Goal: Purchase product/service

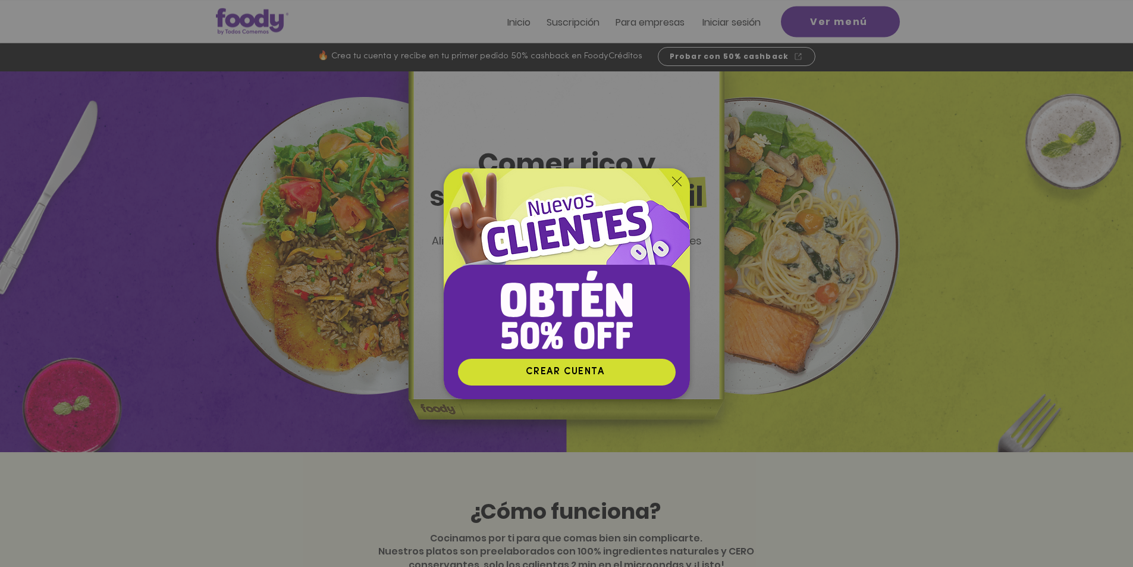
click at [680, 183] on icon "Volver al sitio" at bounding box center [677, 182] width 10 height 10
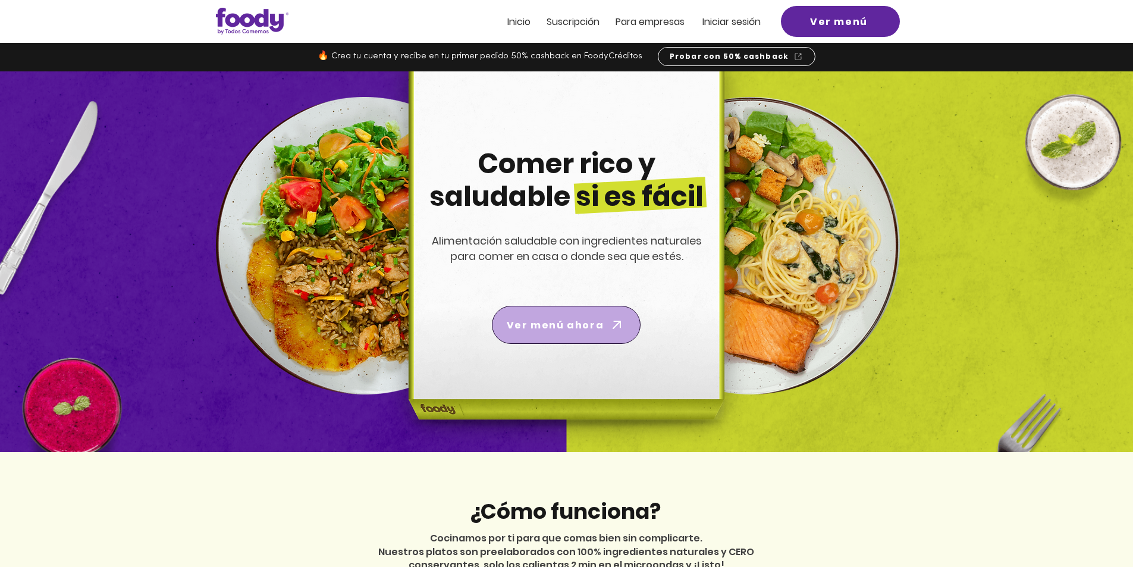
click at [535, 334] on span "Ver menú ahora" at bounding box center [566, 324] width 144 height 33
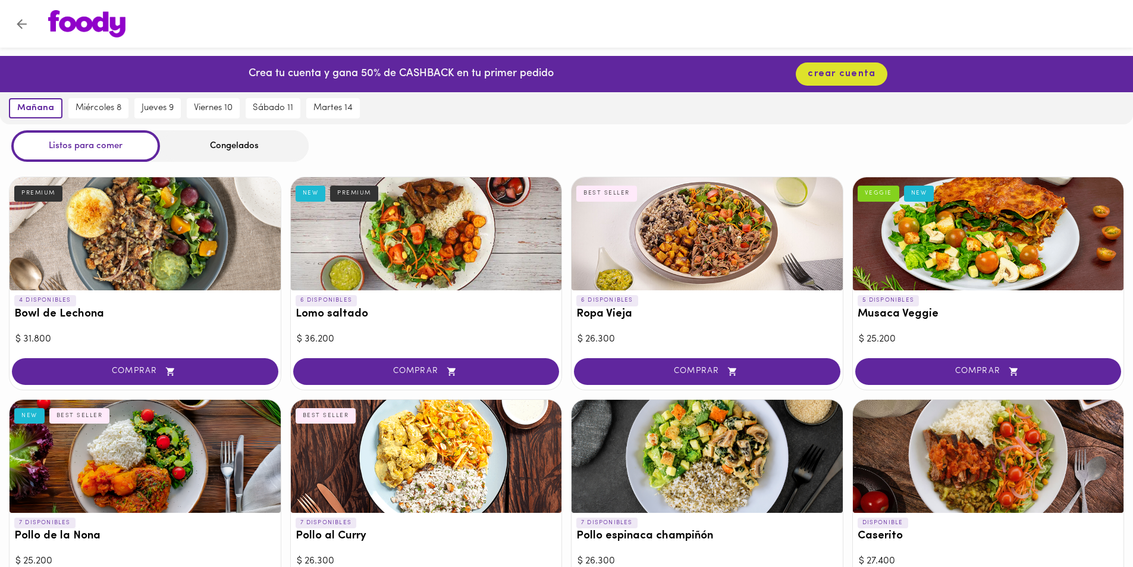
click at [70, 35] on img at bounding box center [86, 23] width 77 height 27
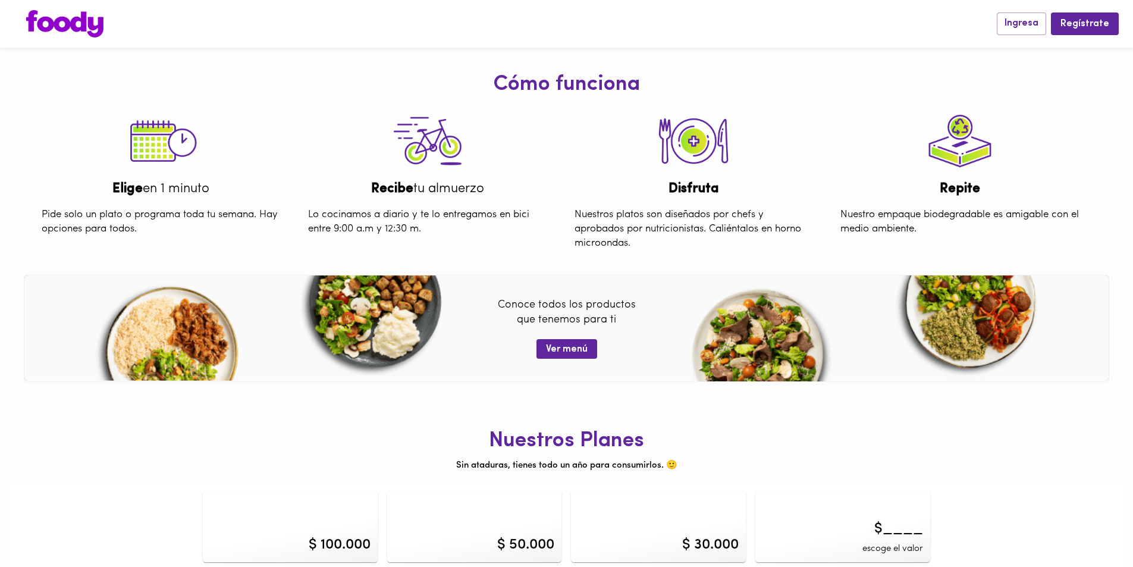
scroll to position [446, 0]
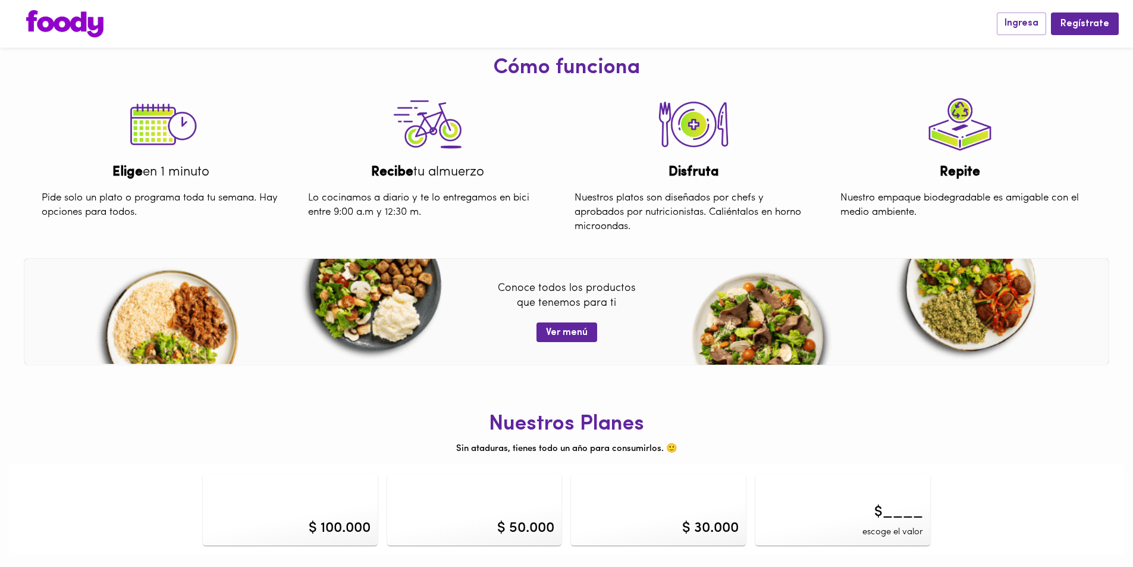
click at [315, 508] on div "$ 100.000" at bounding box center [290, 509] width 175 height 71
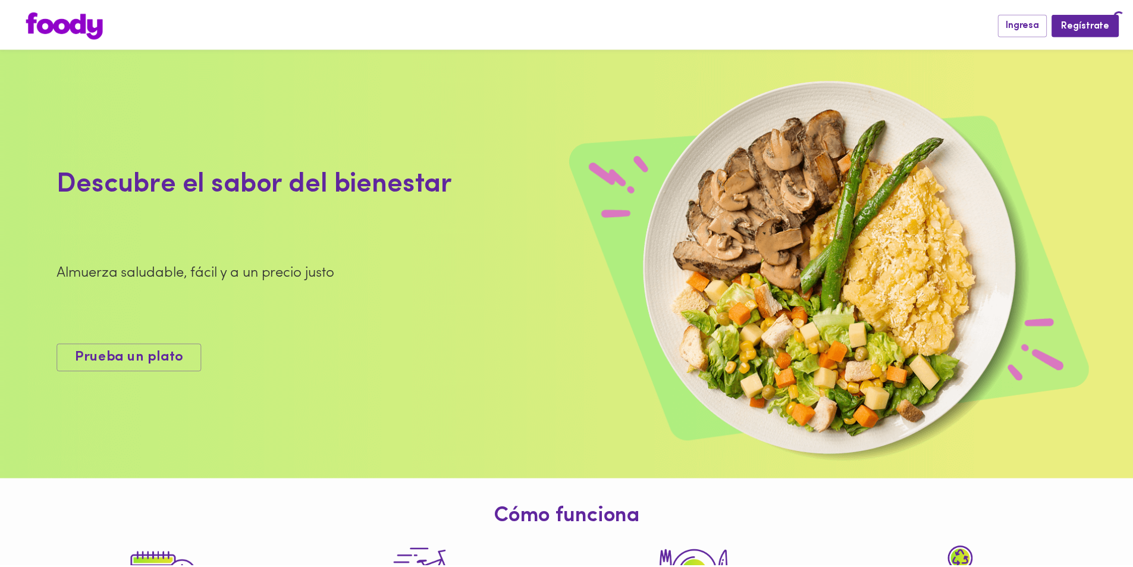
scroll to position [446, 0]
